Goal: Information Seeking & Learning: Learn about a topic

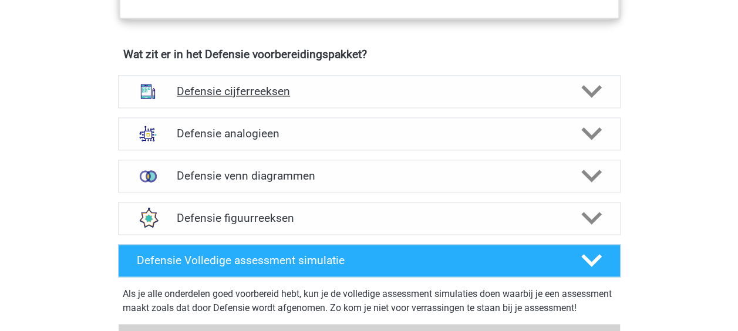
scroll to position [834, 0]
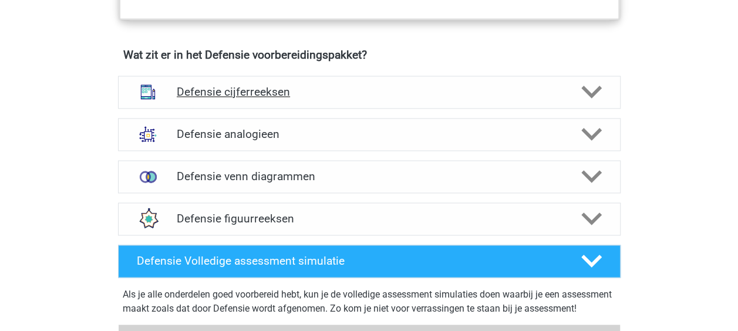
click at [589, 84] on icon at bounding box center [592, 92] width 21 height 21
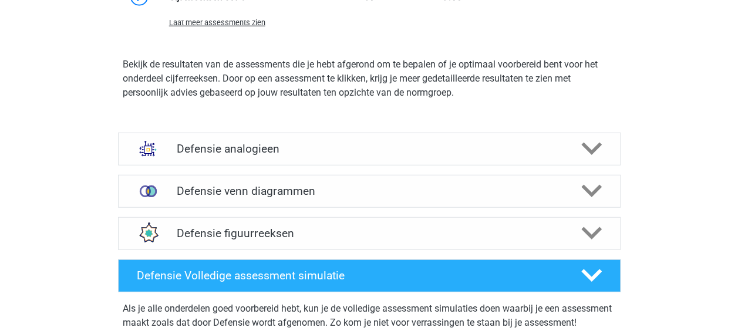
scroll to position [1485, 0]
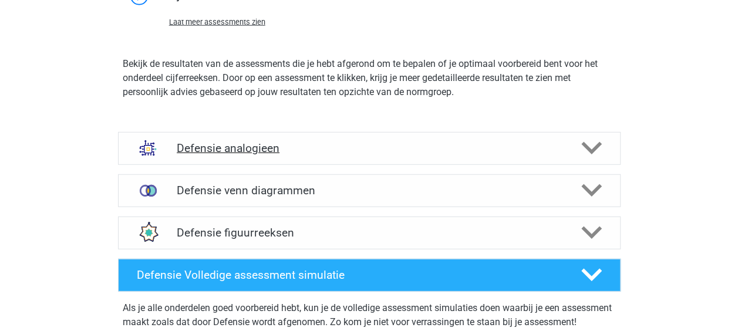
click at [532, 160] on div "Defensie analogieen" at bounding box center [369, 148] width 503 height 33
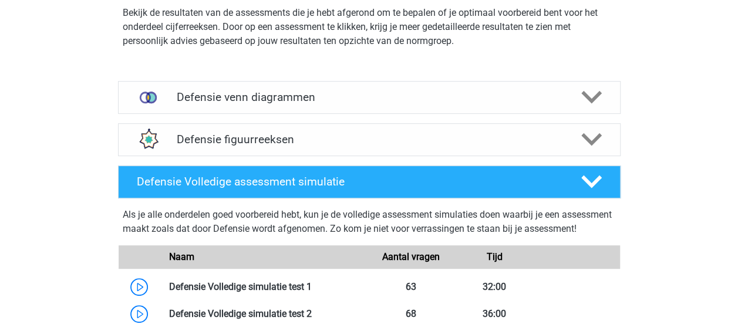
scroll to position [2358, 0]
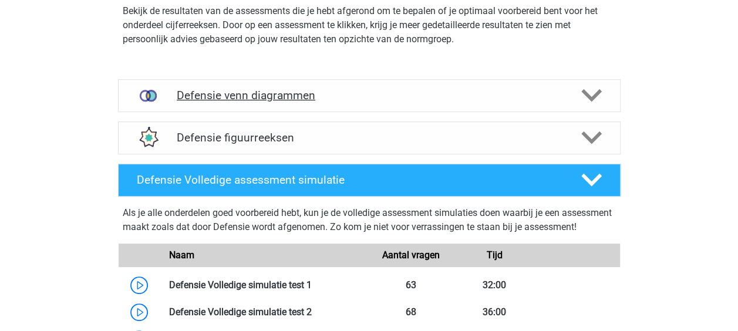
click at [449, 106] on div "Defensie venn diagrammen" at bounding box center [369, 95] width 503 height 33
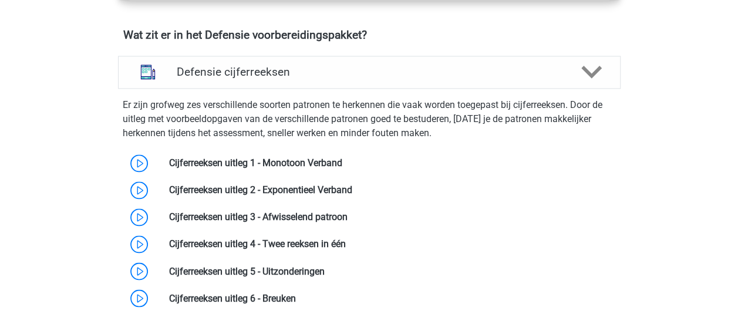
scroll to position [850, 0]
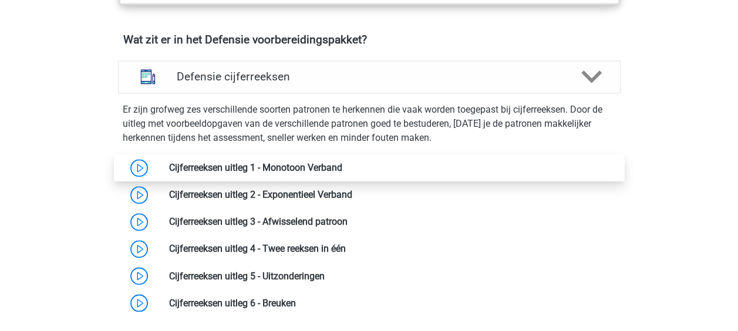
click at [343, 166] on link at bounding box center [343, 167] width 0 height 11
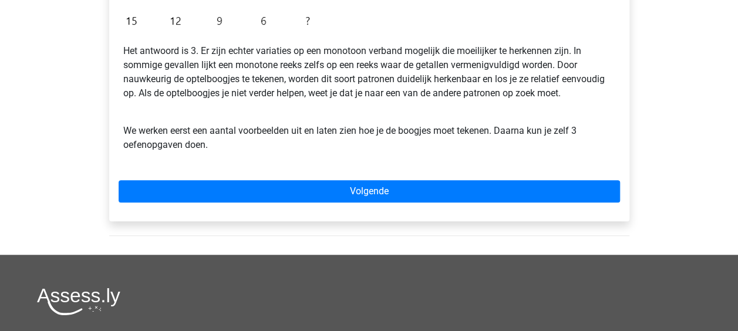
scroll to position [380, 0]
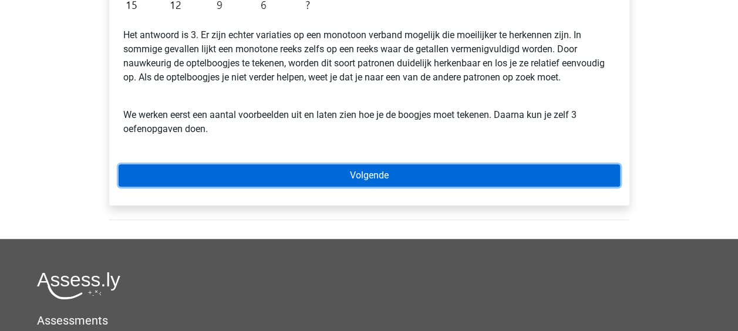
click at [401, 173] on link "Volgende" at bounding box center [370, 175] width 502 height 22
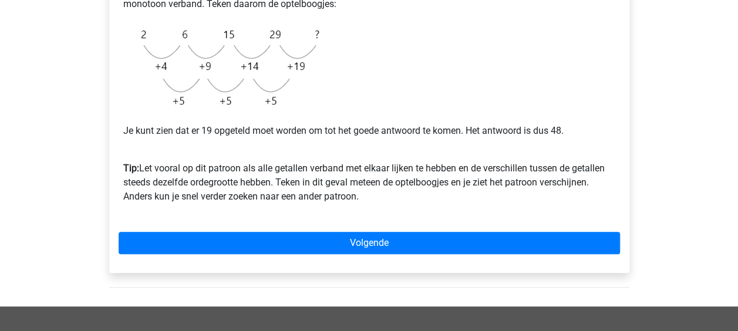
scroll to position [321, 0]
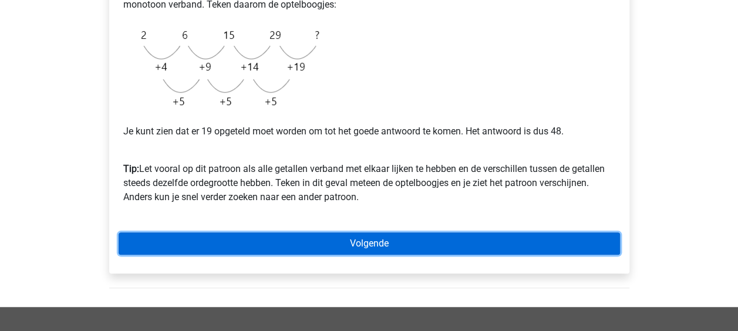
click at [401, 249] on link "Volgende" at bounding box center [370, 244] width 502 height 22
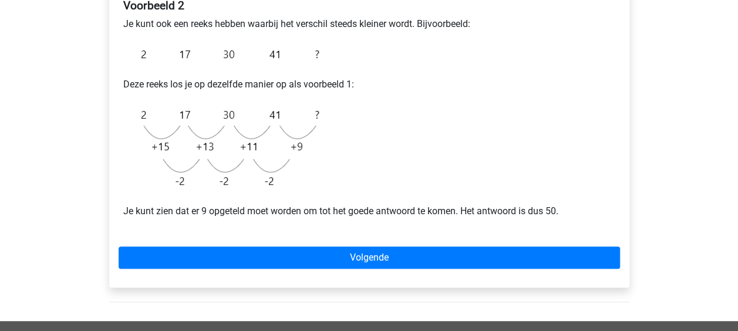
scroll to position [218, 0]
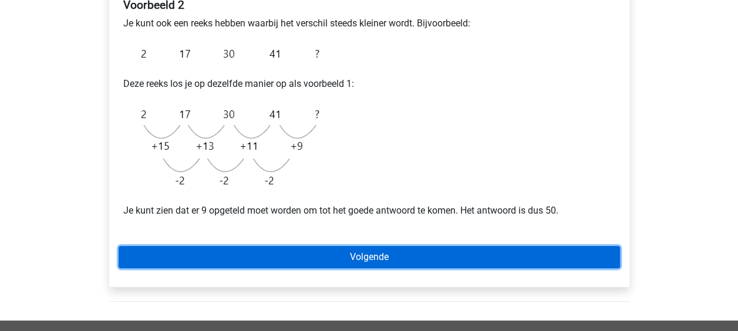
click at [394, 257] on link "Volgende" at bounding box center [370, 257] width 502 height 22
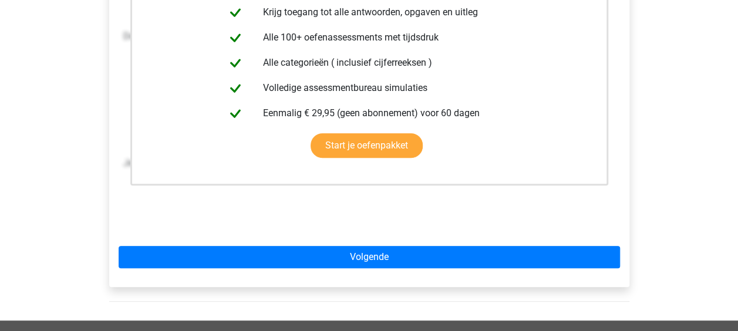
scroll to position [291, 0]
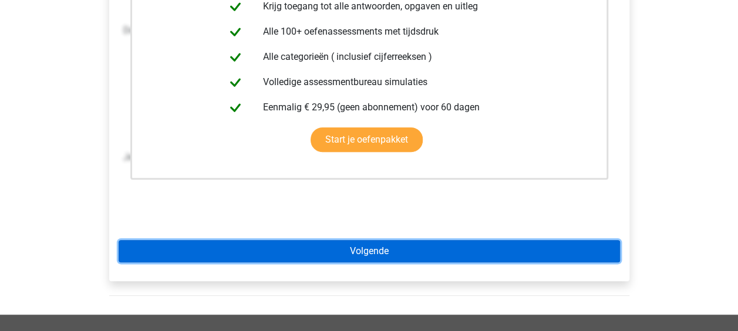
click at [387, 256] on link "Volgende" at bounding box center [370, 251] width 502 height 22
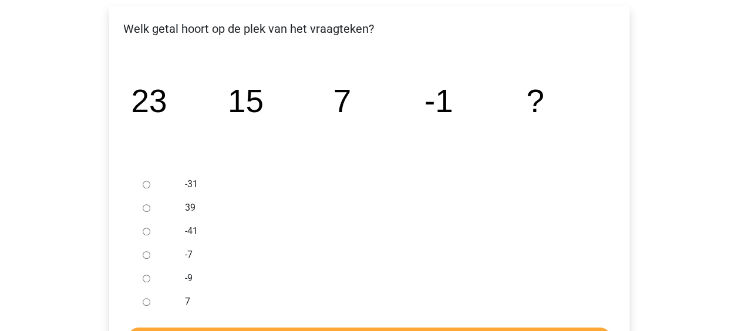
scroll to position [199, 0]
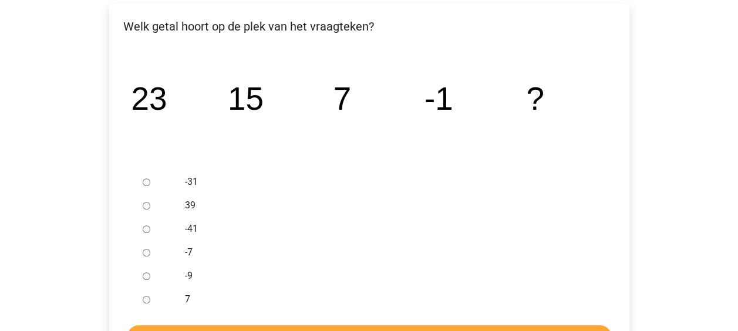
click at [146, 276] on input "-9" at bounding box center [147, 277] width 8 height 8
radio input "true"
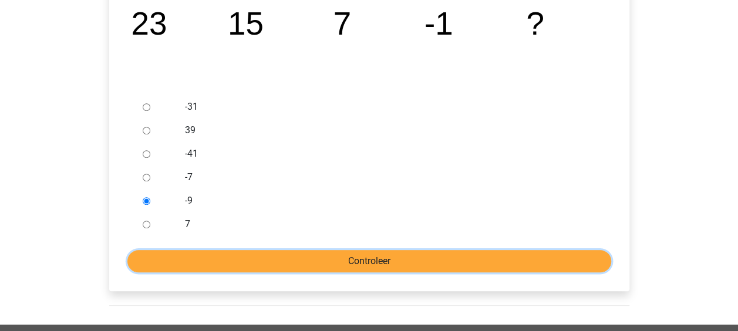
click at [287, 257] on input "Controleer" at bounding box center [369, 261] width 484 height 22
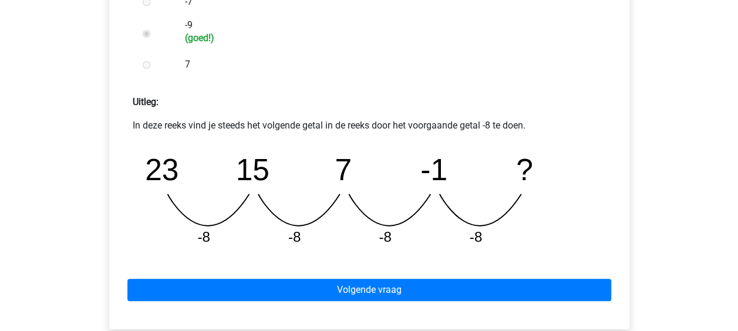
scroll to position [476, 0]
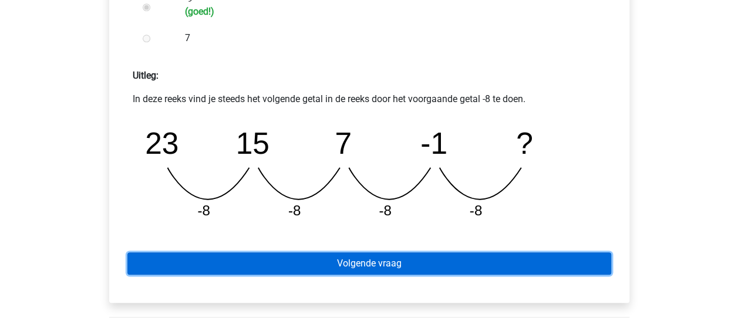
click at [303, 257] on link "Volgende vraag" at bounding box center [369, 264] width 484 height 22
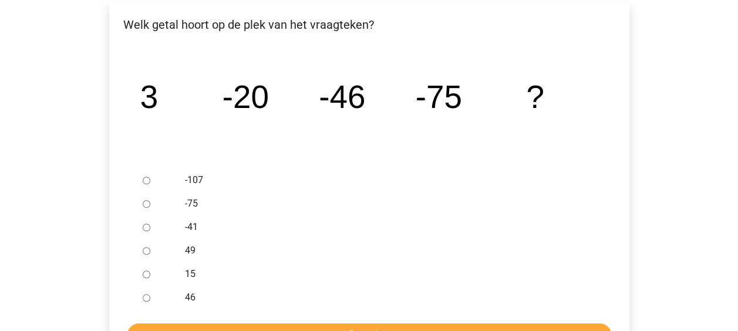
scroll to position [199, 0]
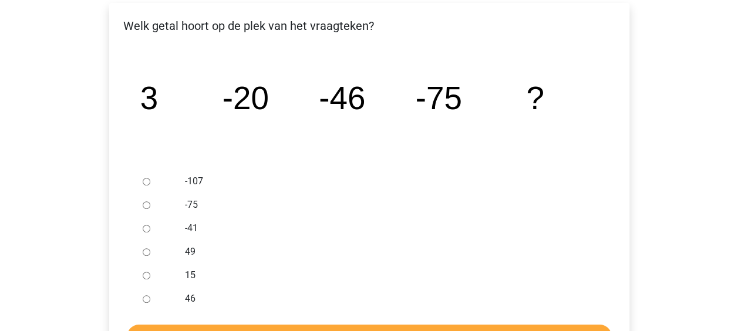
click at [146, 180] on input "-107" at bounding box center [147, 182] width 8 height 8
radio input "true"
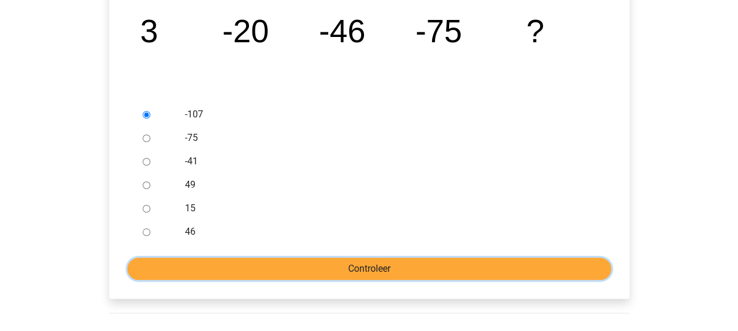
click at [311, 268] on input "Controleer" at bounding box center [369, 269] width 484 height 22
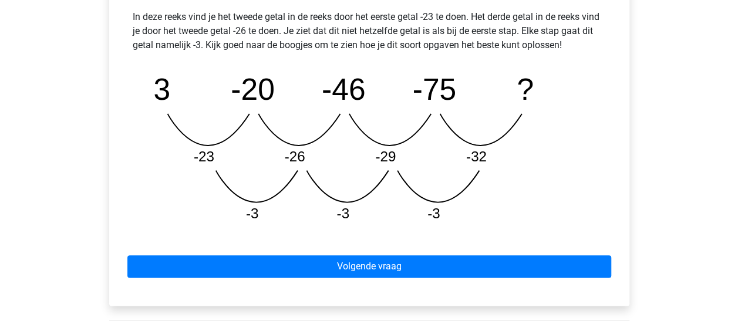
scroll to position [561, 0]
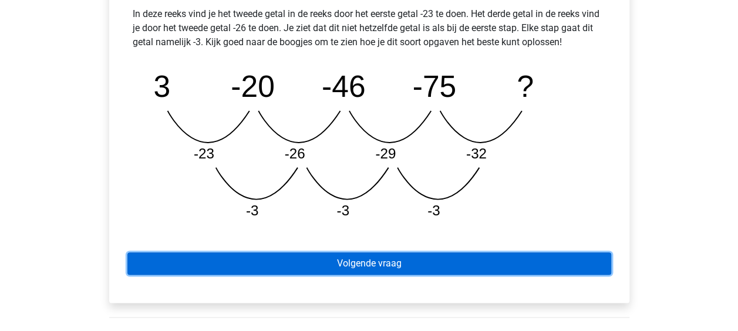
click at [455, 271] on link "Volgende vraag" at bounding box center [369, 264] width 484 height 22
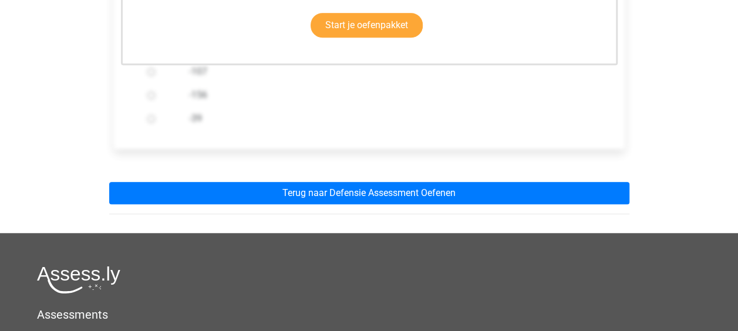
scroll to position [383, 0]
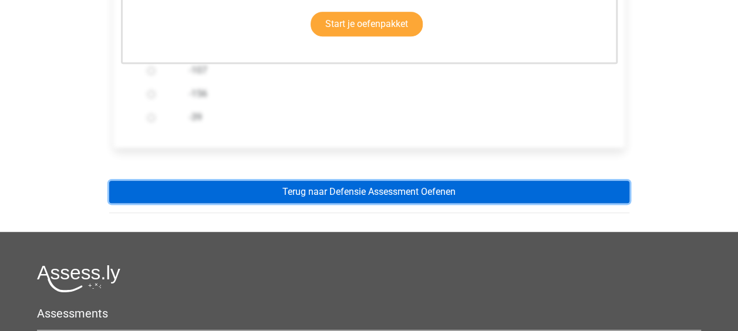
click at [429, 194] on link "Terug naar Defensie Assessment Oefenen" at bounding box center [369, 192] width 521 height 22
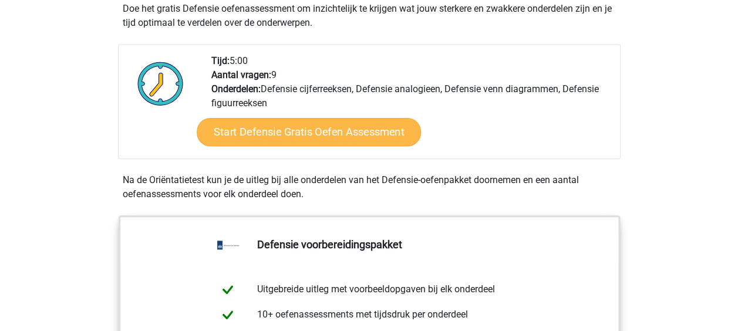
scroll to position [372, 0]
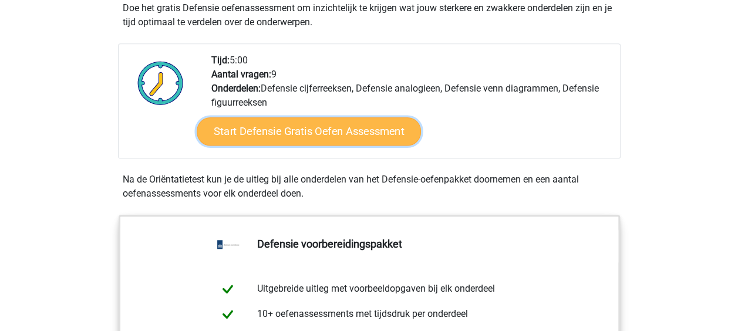
click at [357, 134] on link "Start Defensie Gratis Oefen Assessment" at bounding box center [309, 131] width 224 height 28
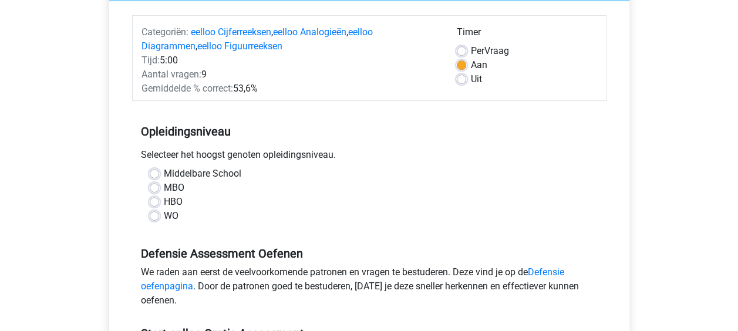
scroll to position [158, 0]
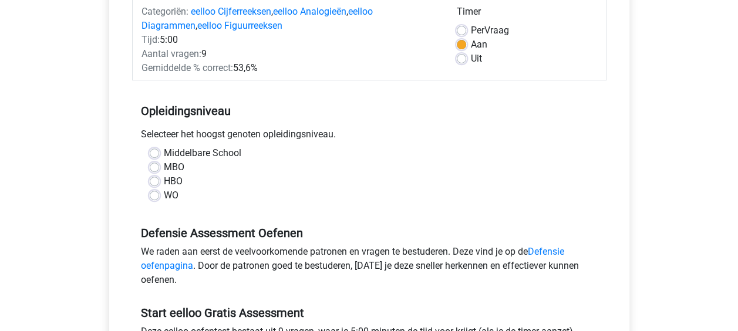
click at [164, 167] on label "MBO" at bounding box center [174, 167] width 21 height 14
click at [153, 167] on input "MBO" at bounding box center [154, 166] width 9 height 12
radio input "true"
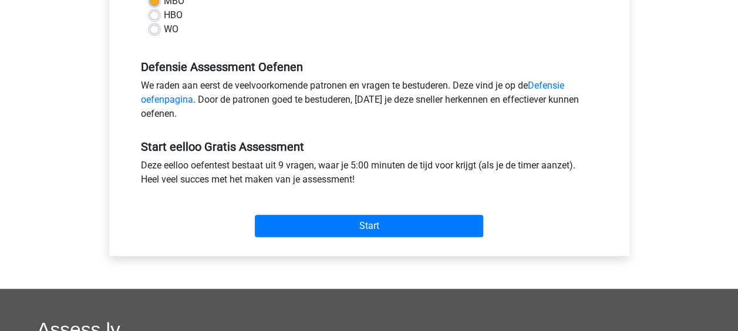
scroll to position [332, 0]
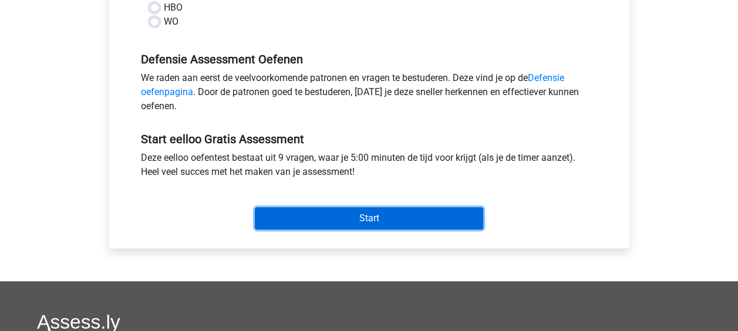
click at [300, 216] on input "Start" at bounding box center [369, 218] width 229 height 22
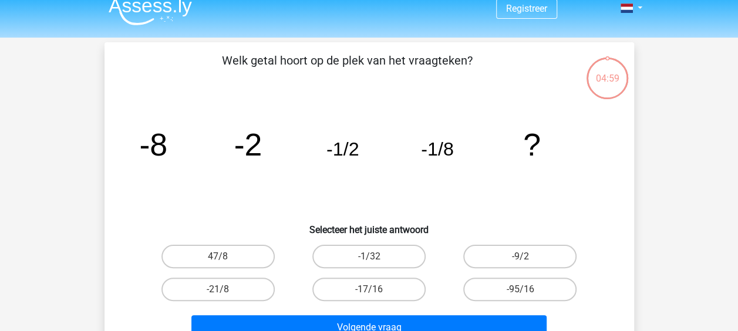
scroll to position [8, 0]
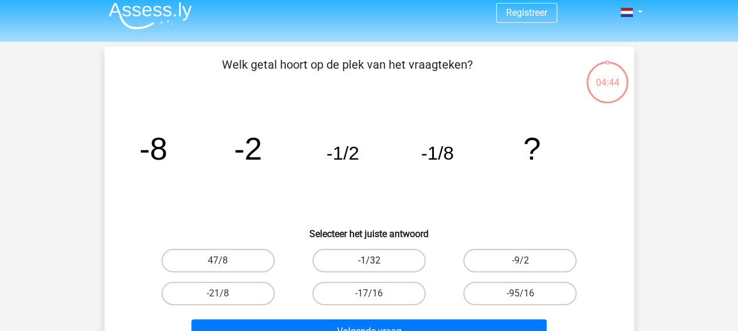
click at [361, 253] on label "-1/32" at bounding box center [369, 260] width 113 height 23
click at [369, 261] on input "-1/32" at bounding box center [373, 265] width 8 height 8
radio input "true"
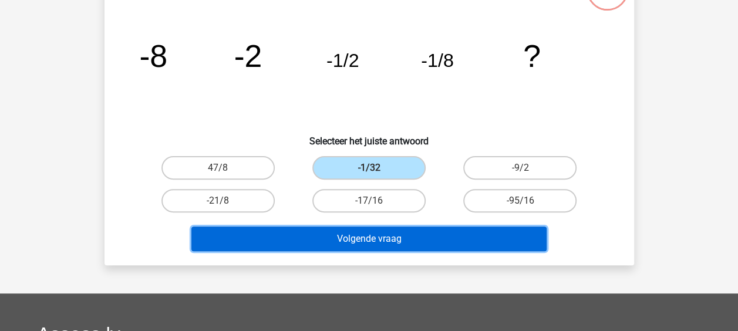
click at [368, 240] on button "Volgende vraag" at bounding box center [369, 239] width 355 height 25
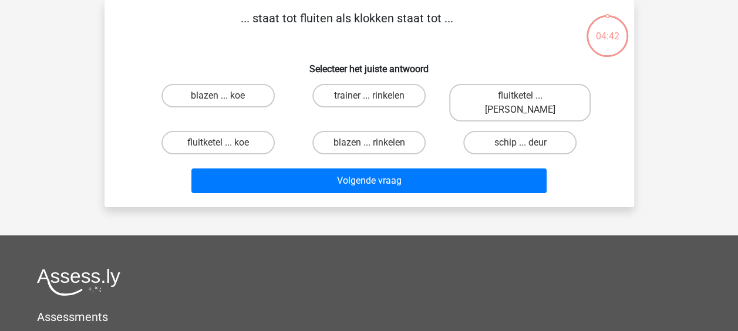
scroll to position [0, 0]
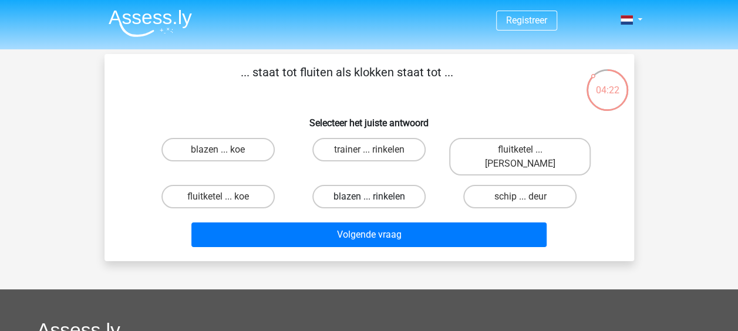
click at [348, 187] on label "blazen ... rinkelen" at bounding box center [369, 196] width 113 height 23
click at [369, 197] on input "blazen ... rinkelen" at bounding box center [373, 201] width 8 height 8
radio input "true"
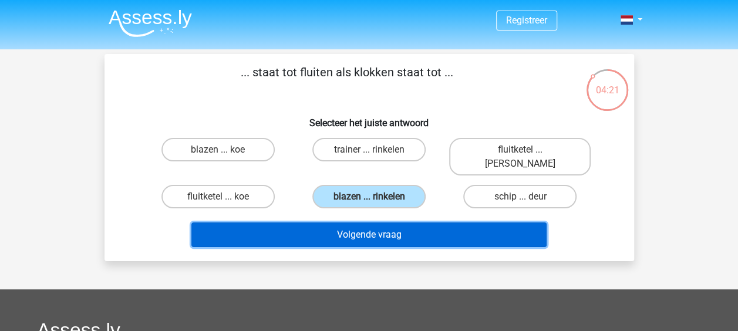
click at [357, 223] on button "Volgende vraag" at bounding box center [369, 235] width 355 height 25
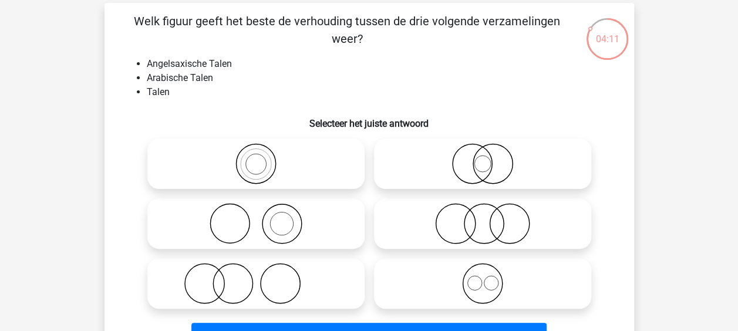
scroll to position [58, 0]
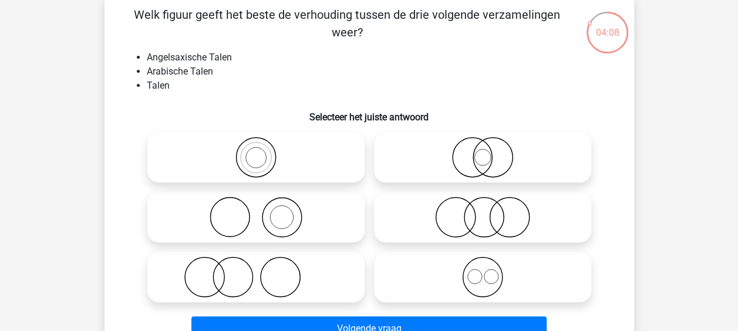
click at [273, 145] on icon at bounding box center [256, 157] width 208 height 41
click at [264, 145] on input "radio" at bounding box center [260, 148] width 8 height 8
radio input "true"
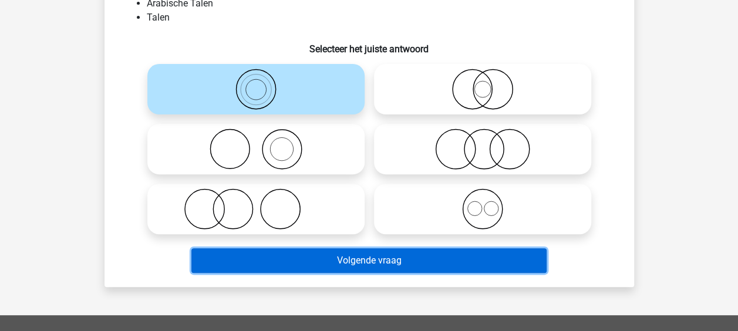
click at [351, 267] on button "Volgende vraag" at bounding box center [369, 261] width 355 height 25
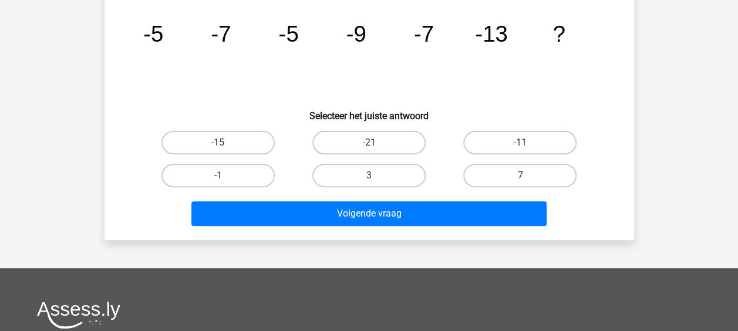
scroll to position [54, 0]
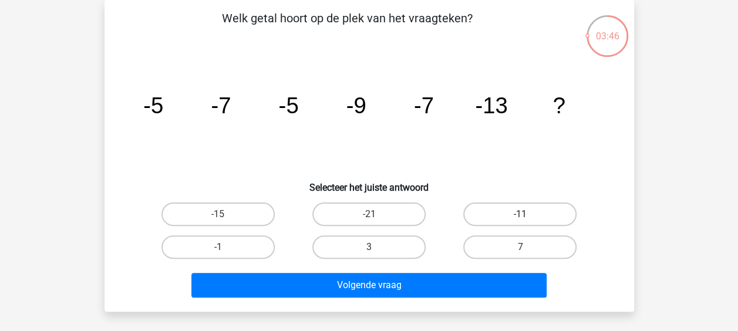
click at [496, 217] on label "-11" at bounding box center [520, 214] width 113 height 23
click at [521, 217] on input "-11" at bounding box center [525, 218] width 8 height 8
radio input "true"
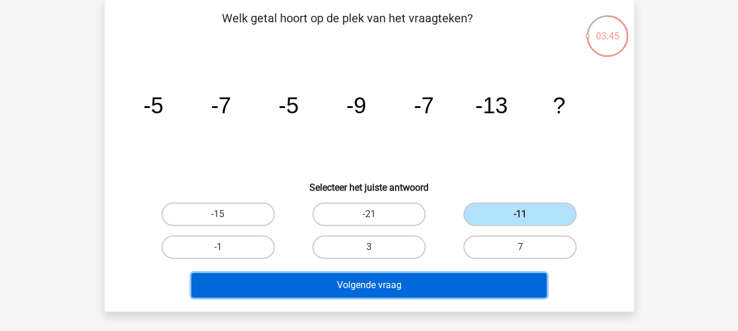
click at [458, 273] on button "Volgende vraag" at bounding box center [369, 285] width 355 height 25
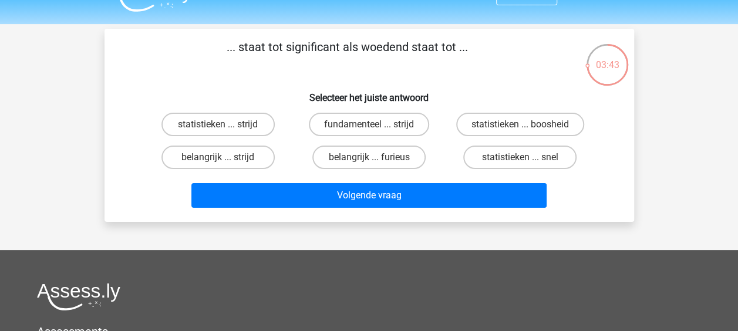
scroll to position [23, 0]
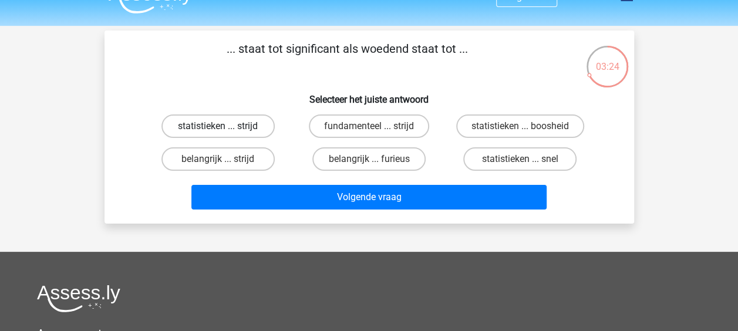
click at [256, 120] on label "statistieken ... strijd" at bounding box center [218, 126] width 113 height 23
click at [226, 126] on input "statistieken ... strijd" at bounding box center [222, 130] width 8 height 8
radio input "true"
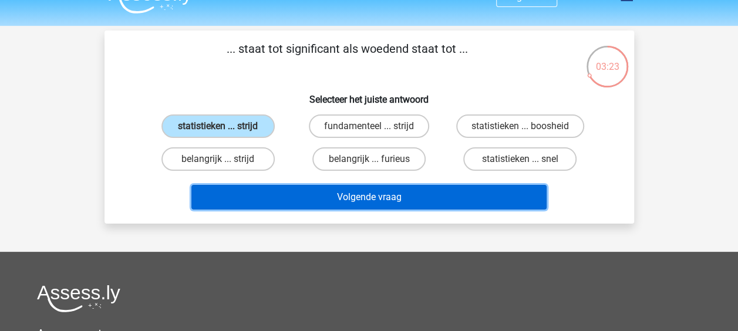
click at [350, 193] on button "Volgende vraag" at bounding box center [369, 197] width 355 height 25
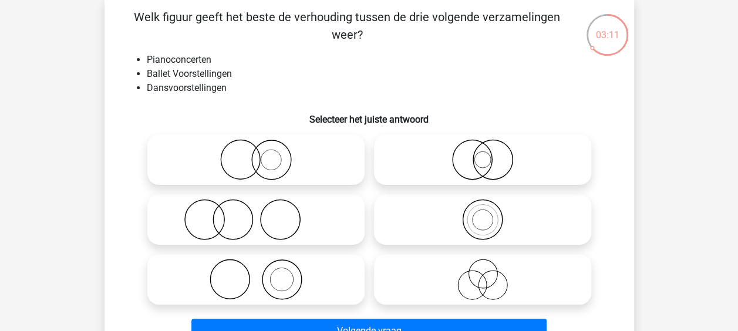
scroll to position [63, 0]
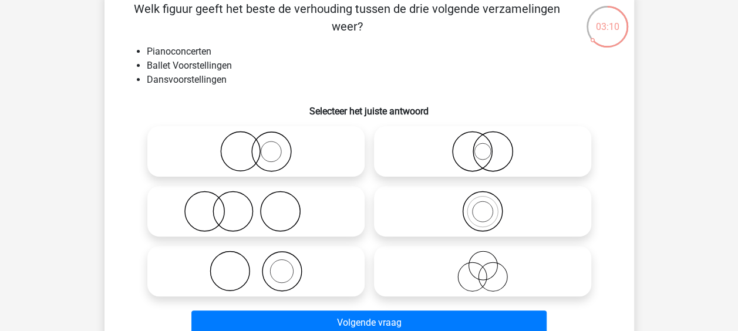
click at [312, 263] on icon at bounding box center [256, 271] width 208 height 41
click at [264, 263] on input "radio" at bounding box center [260, 262] width 8 height 8
radio input "true"
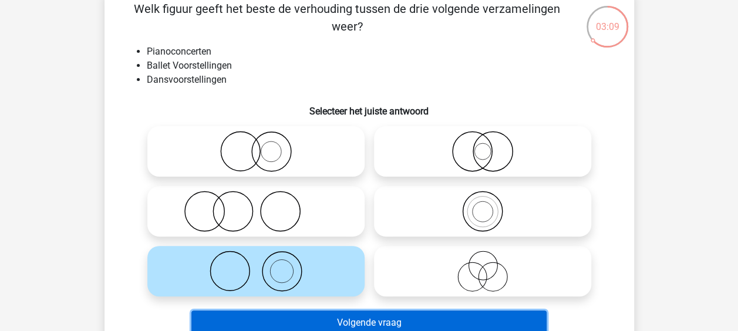
click at [369, 318] on button "Volgende vraag" at bounding box center [369, 323] width 355 height 25
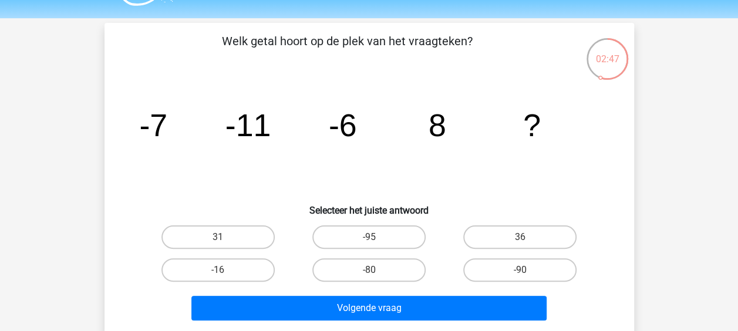
scroll to position [39, 0]
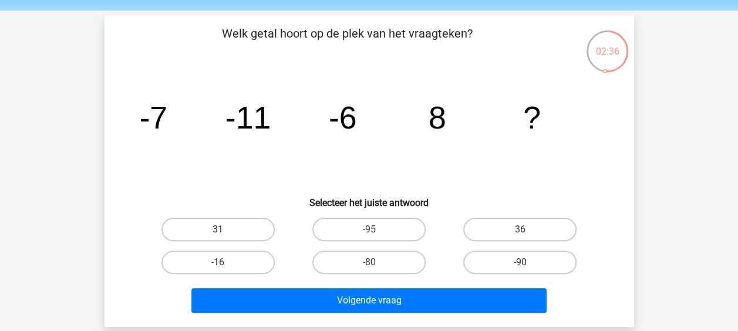
click at [254, 236] on label "31" at bounding box center [218, 229] width 113 height 23
click at [226, 236] on input "31" at bounding box center [222, 234] width 8 height 8
radio input "true"
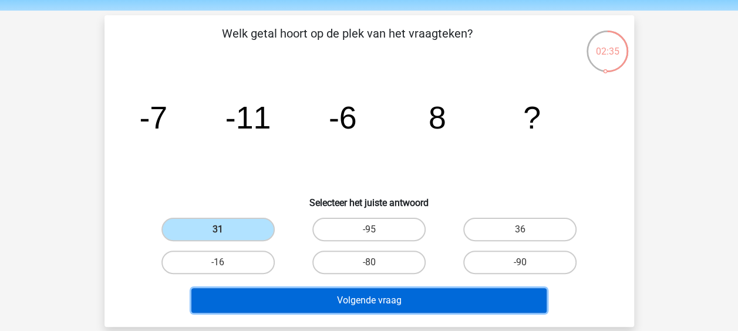
click at [327, 293] on button "Volgende vraag" at bounding box center [369, 300] width 355 height 25
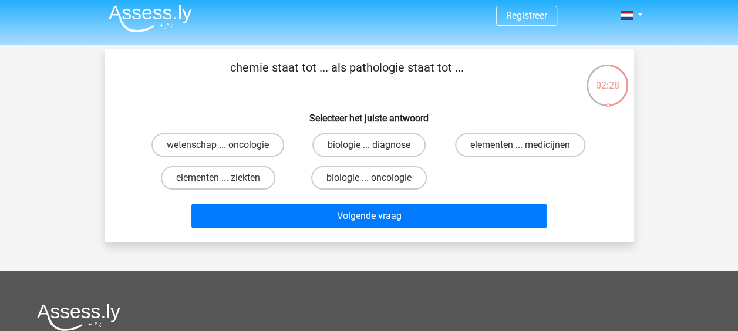
scroll to position [0, 0]
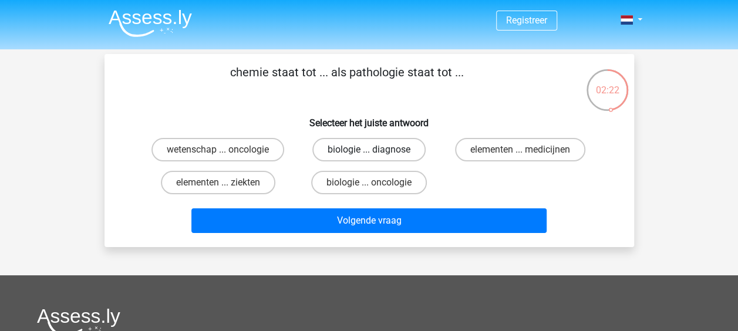
click at [332, 152] on label "biologie ... diagnose" at bounding box center [369, 149] width 113 height 23
click at [369, 152] on input "biologie ... diagnose" at bounding box center [373, 154] width 8 height 8
radio input "true"
click at [358, 200] on div "Volgende vraag" at bounding box center [369, 218] width 492 height 39
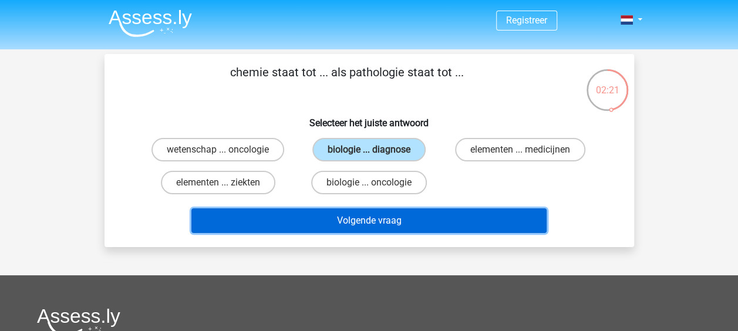
click at [364, 222] on button "Volgende vraag" at bounding box center [369, 221] width 355 height 25
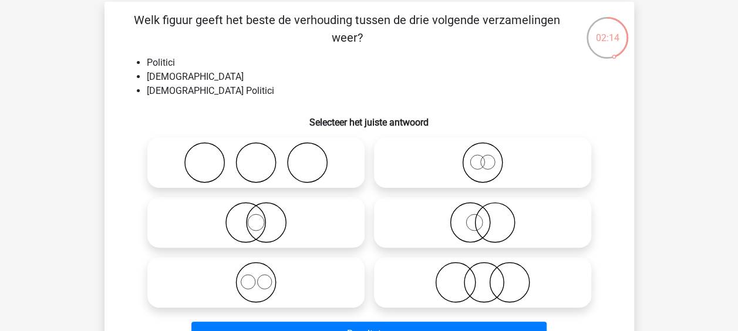
scroll to position [53, 0]
click at [432, 229] on icon at bounding box center [483, 222] width 208 height 41
click at [483, 216] on input "radio" at bounding box center [487, 213] width 8 height 8
radio input "true"
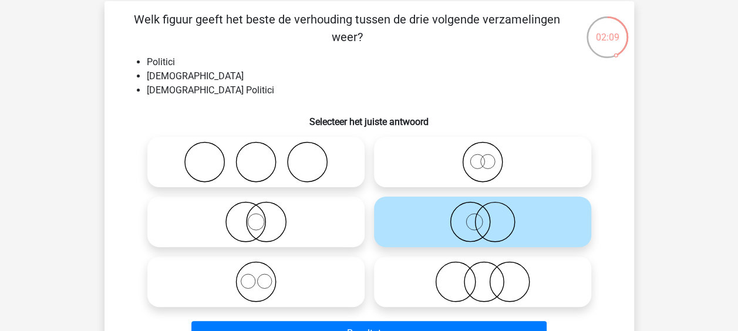
scroll to position [55, 0]
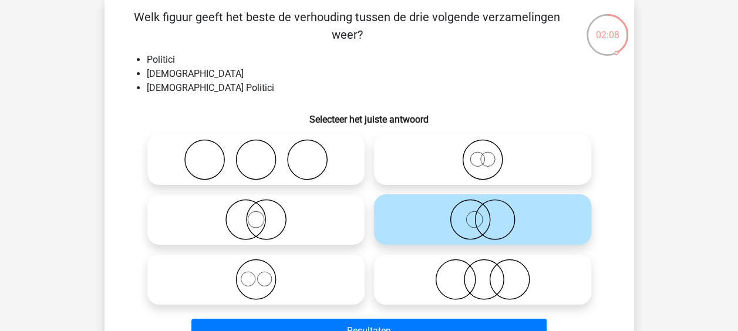
click at [425, 213] on icon at bounding box center [483, 219] width 208 height 41
click at [483, 213] on input "radio" at bounding box center [487, 210] width 8 height 8
click at [318, 274] on icon at bounding box center [256, 279] width 208 height 41
click at [264, 274] on input "radio" at bounding box center [260, 270] width 8 height 8
radio input "true"
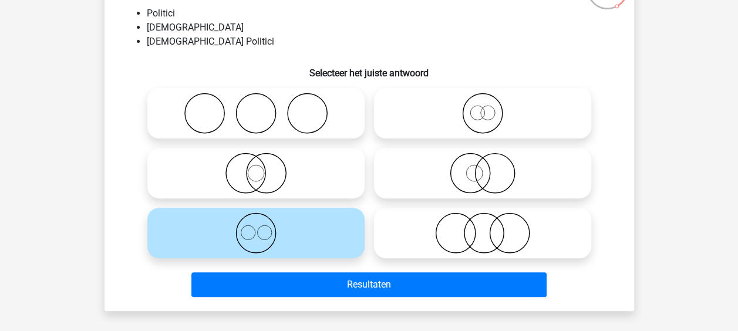
scroll to position [102, 0]
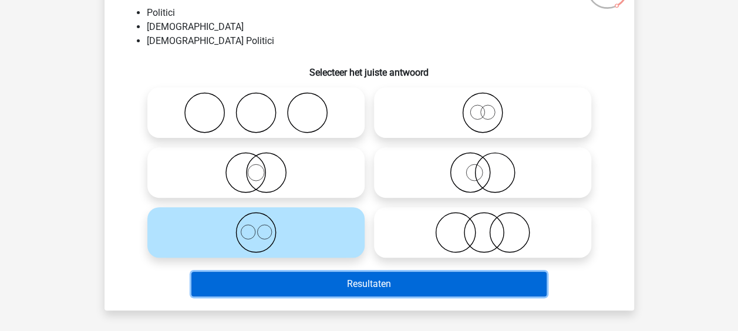
click at [334, 284] on button "Resultaten" at bounding box center [369, 284] width 355 height 25
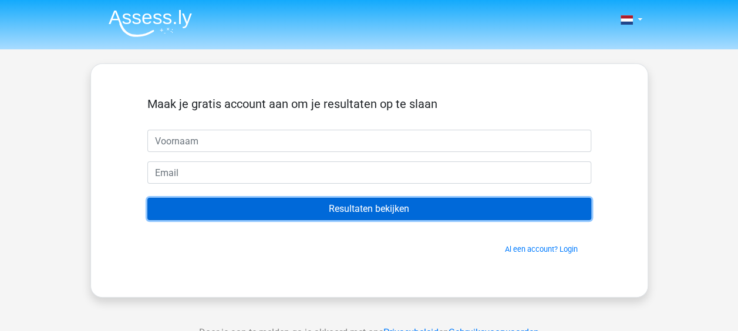
click at [348, 201] on input "Resultaten bekijken" at bounding box center [369, 209] width 444 height 22
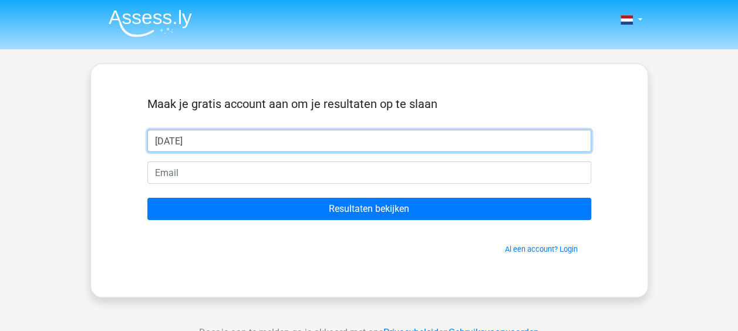
type input "[PERSON_NAME]"
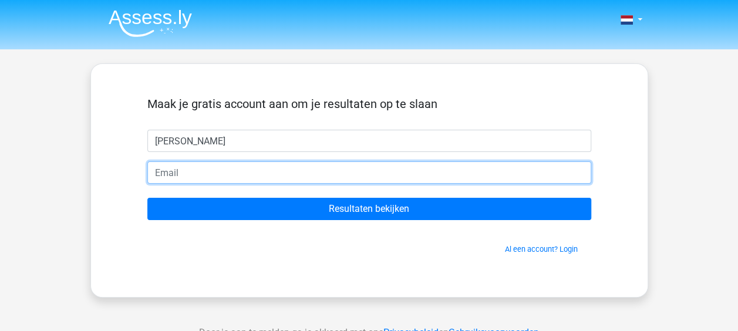
click at [270, 176] on input "email" at bounding box center [369, 173] width 444 height 22
type input "[EMAIL_ADDRESS][DOMAIN_NAME]"
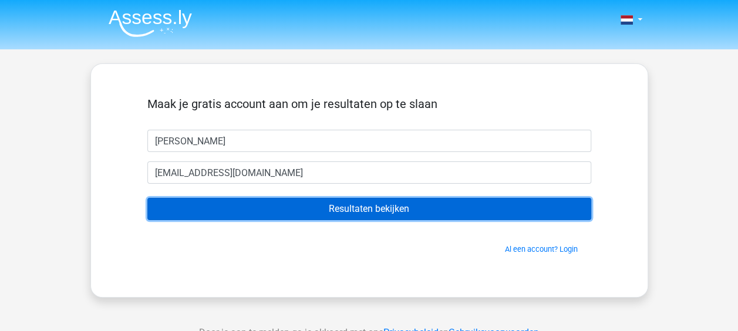
click at [262, 211] on input "Resultaten bekijken" at bounding box center [369, 209] width 444 height 22
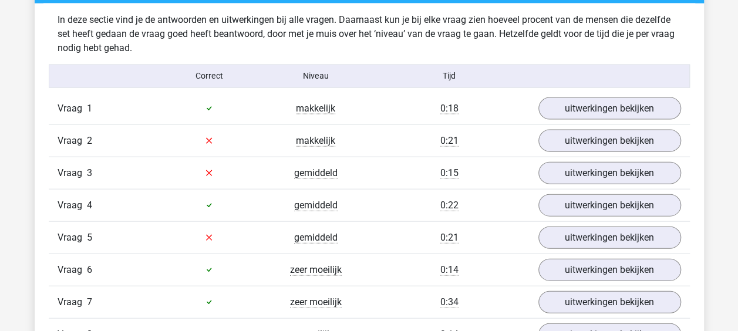
scroll to position [1248, 0]
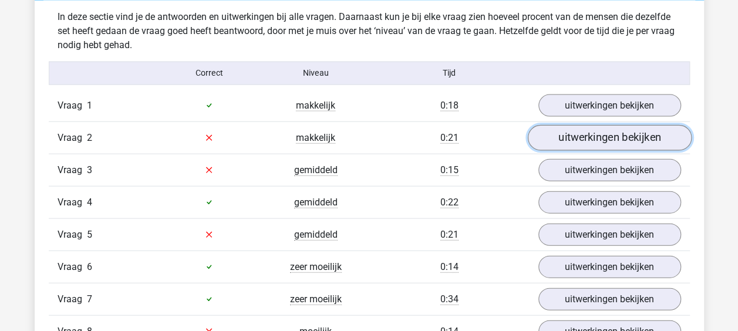
click at [560, 142] on link "uitwerkingen bekijken" at bounding box center [610, 138] width 164 height 26
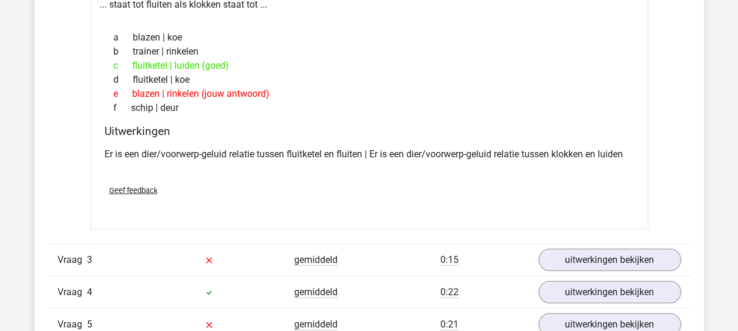
scroll to position [1468, 0]
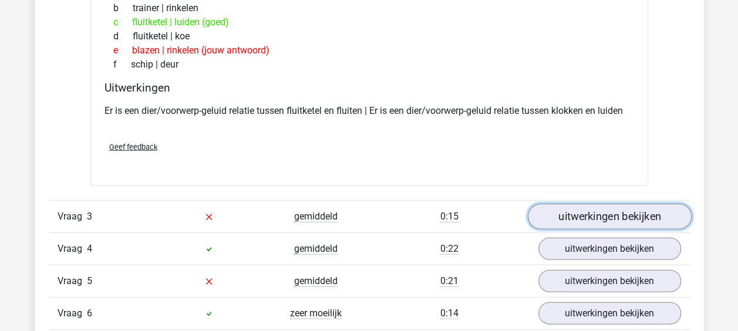
click at [572, 218] on link "uitwerkingen bekijken" at bounding box center [610, 217] width 164 height 26
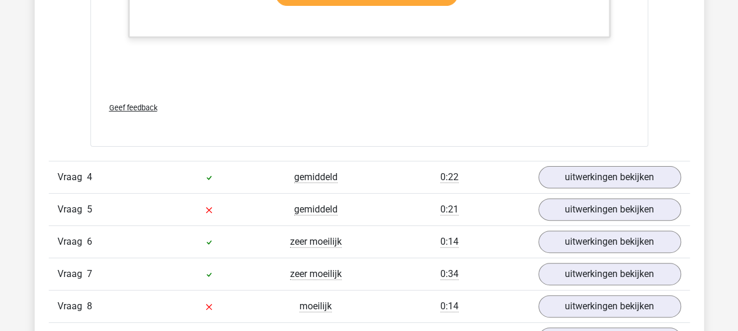
scroll to position [2294, 0]
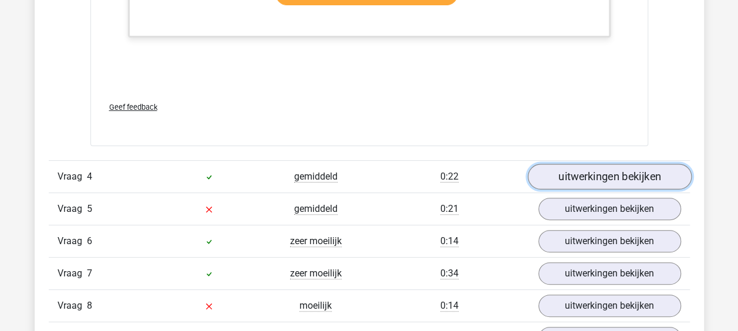
click at [584, 172] on link "uitwerkingen bekijken" at bounding box center [610, 177] width 164 height 26
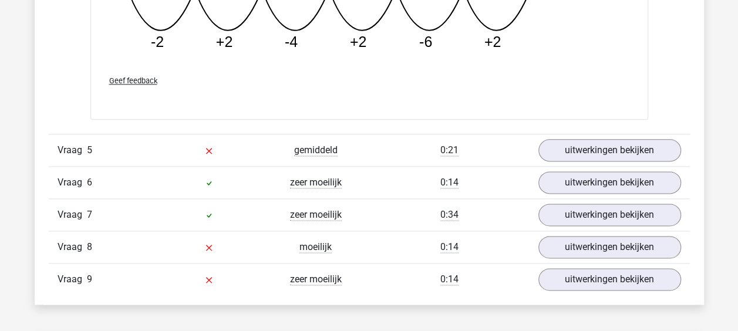
scroll to position [2896, 0]
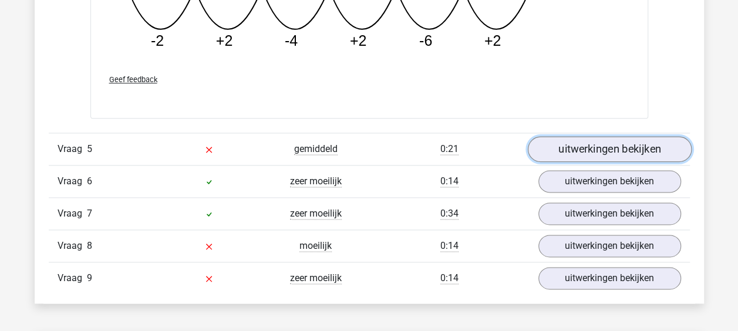
click at [587, 137] on link "uitwerkingen bekijken" at bounding box center [610, 149] width 164 height 26
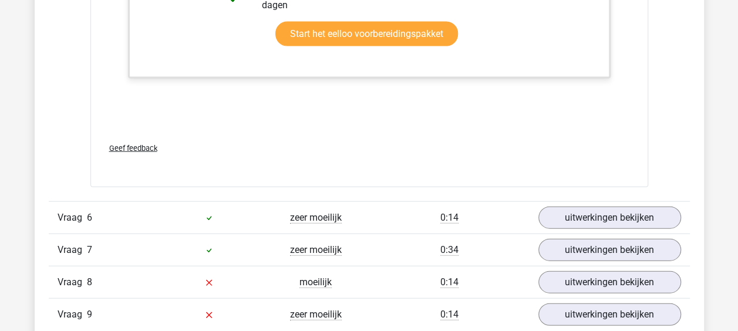
scroll to position [3451, 0]
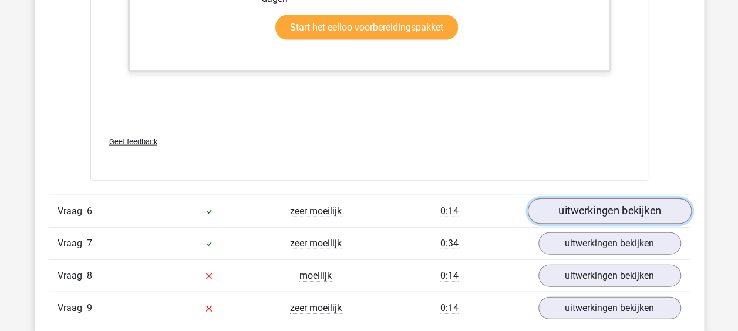
click at [573, 204] on link "uitwerkingen bekijken" at bounding box center [610, 212] width 164 height 26
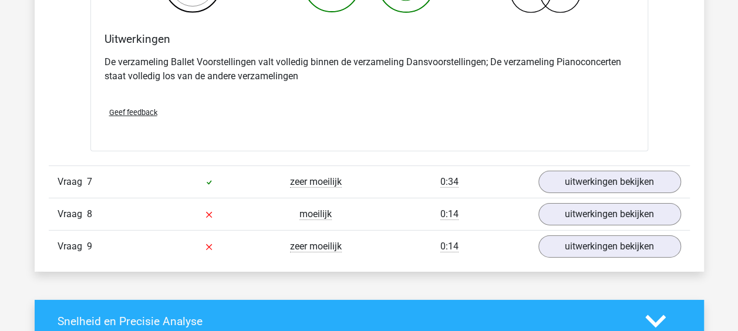
scroll to position [3992, 0]
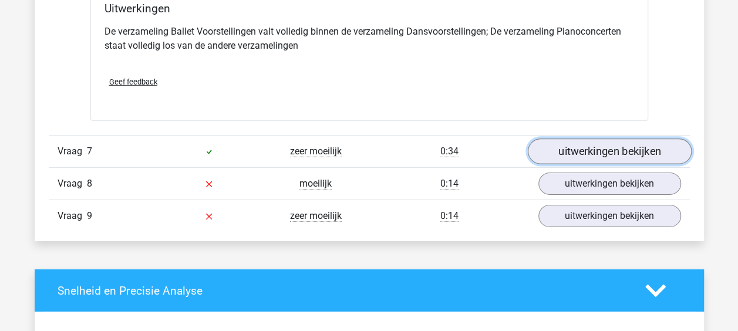
click at [600, 142] on link "uitwerkingen bekijken" at bounding box center [610, 152] width 164 height 26
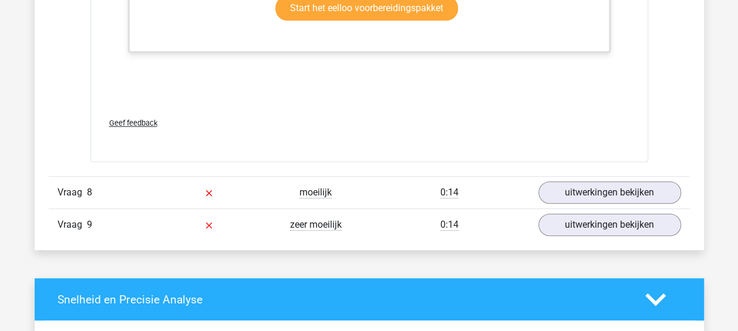
scroll to position [4701, 0]
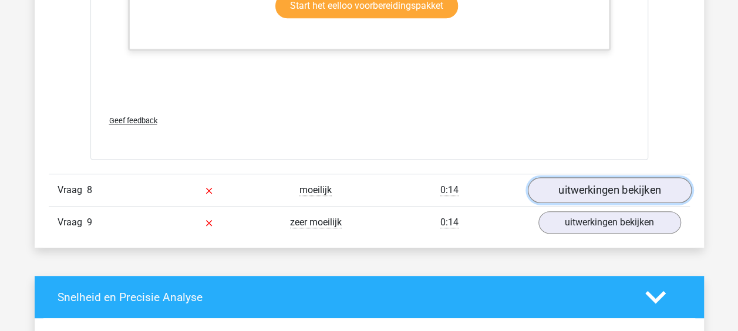
click at [614, 192] on link "uitwerkingen bekijken" at bounding box center [610, 190] width 164 height 26
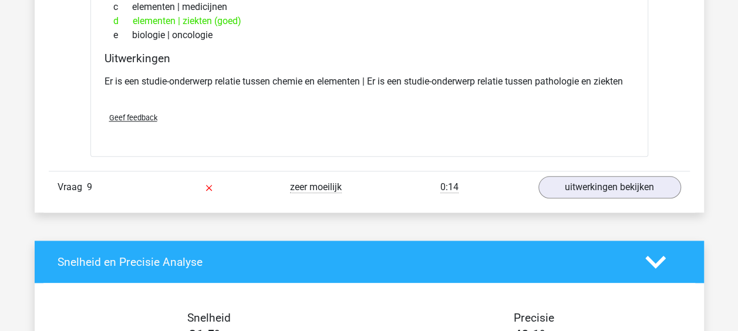
scroll to position [4990, 0]
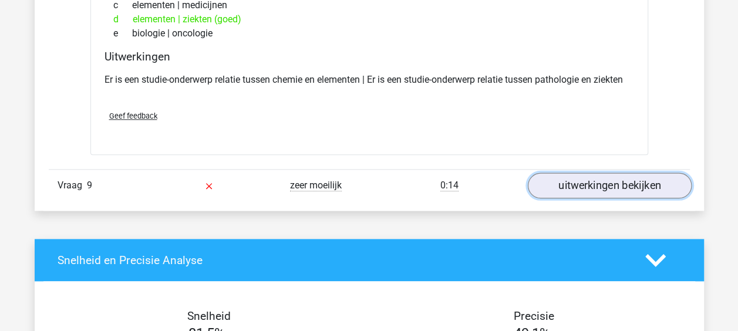
click at [610, 177] on link "uitwerkingen bekijken" at bounding box center [610, 186] width 164 height 26
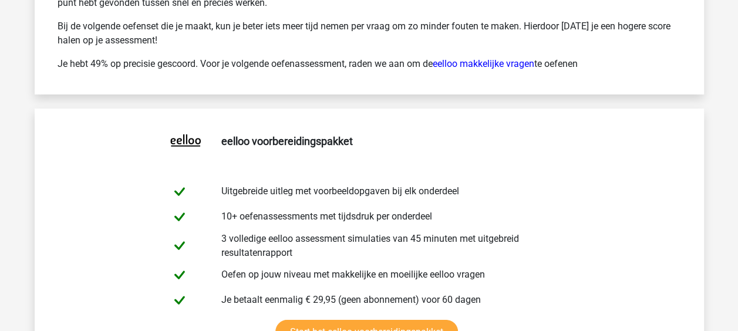
scroll to position [6521, 0]
